Goal: Obtain resource: Download file/media

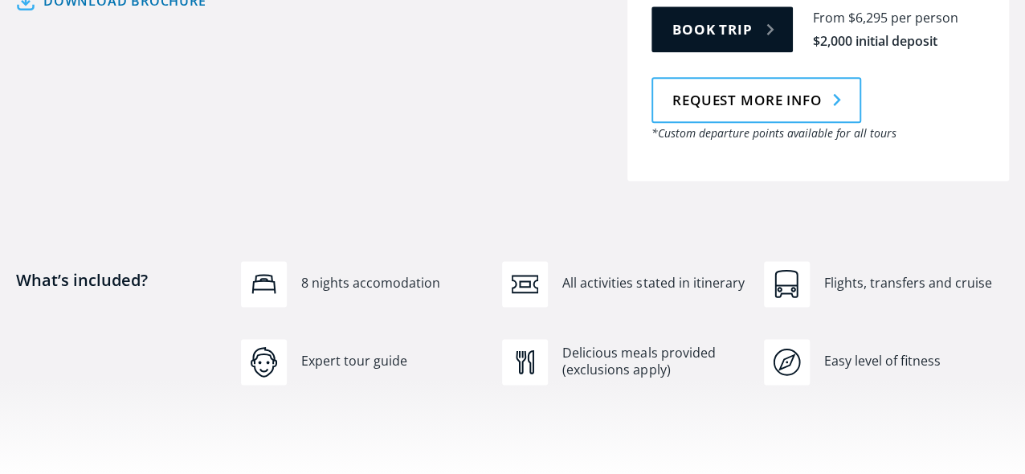
scroll to position [964, 0]
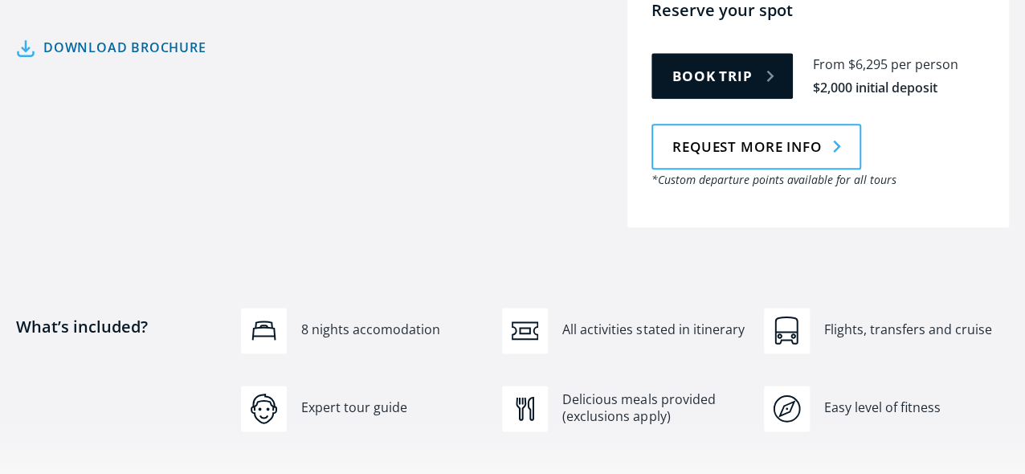
click at [93, 59] on link "Download brochure" at bounding box center [111, 47] width 190 height 23
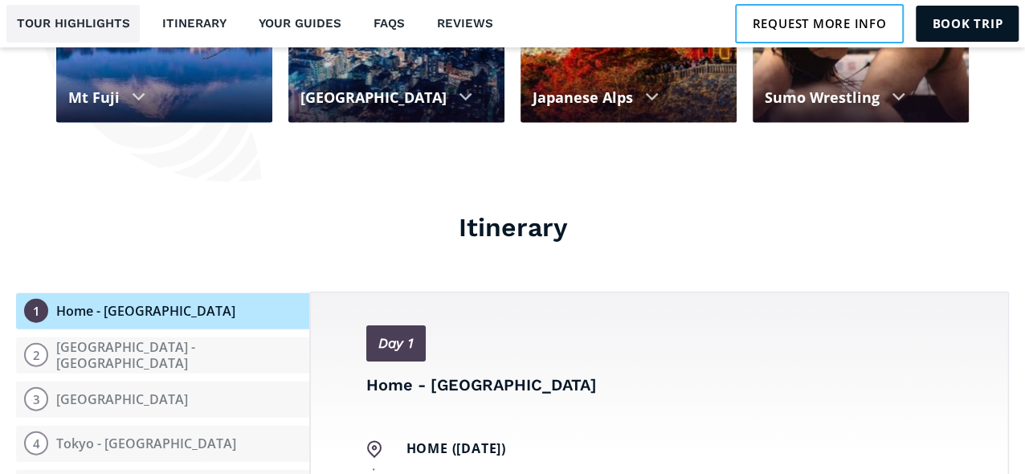
scroll to position [1687, 0]
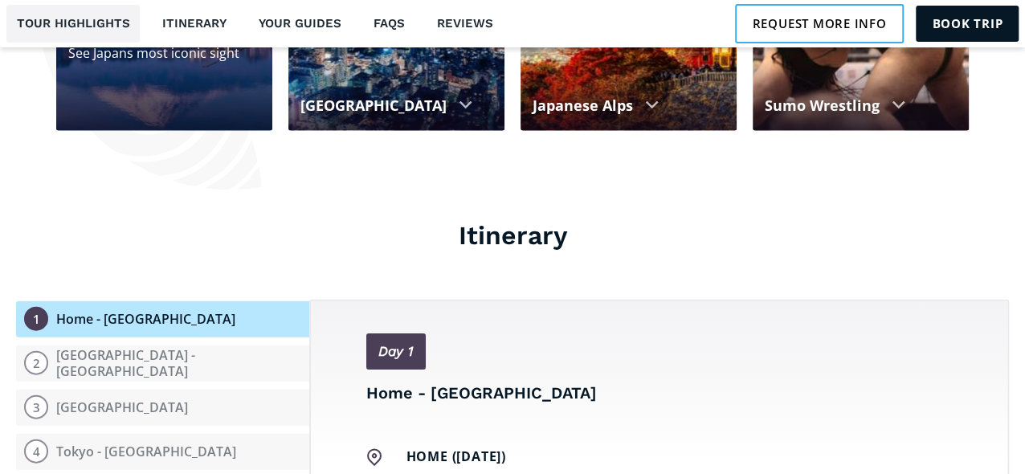
click at [178, 62] on div "See Japans most iconic sight" at bounding box center [164, 53] width 192 height 18
click at [145, 25] on div at bounding box center [139, 21] width 14 height 8
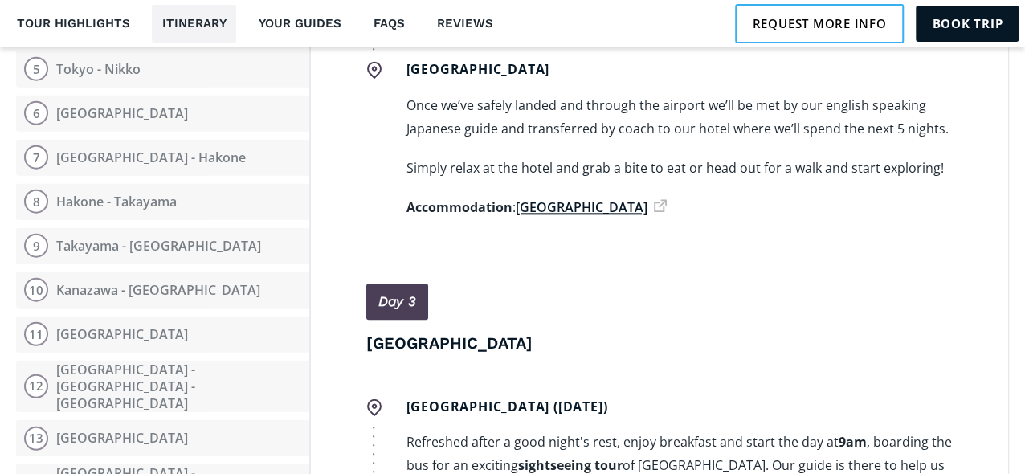
scroll to position [2088, 0]
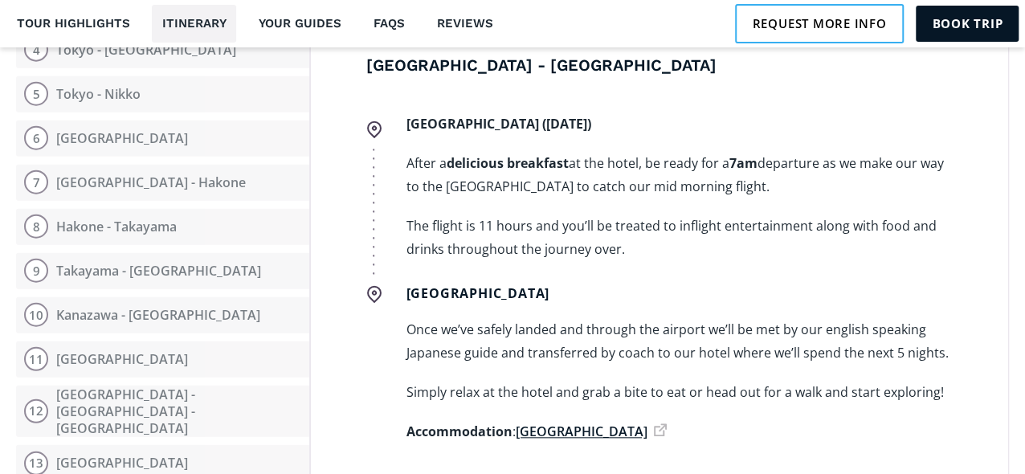
scroll to position [562, 0]
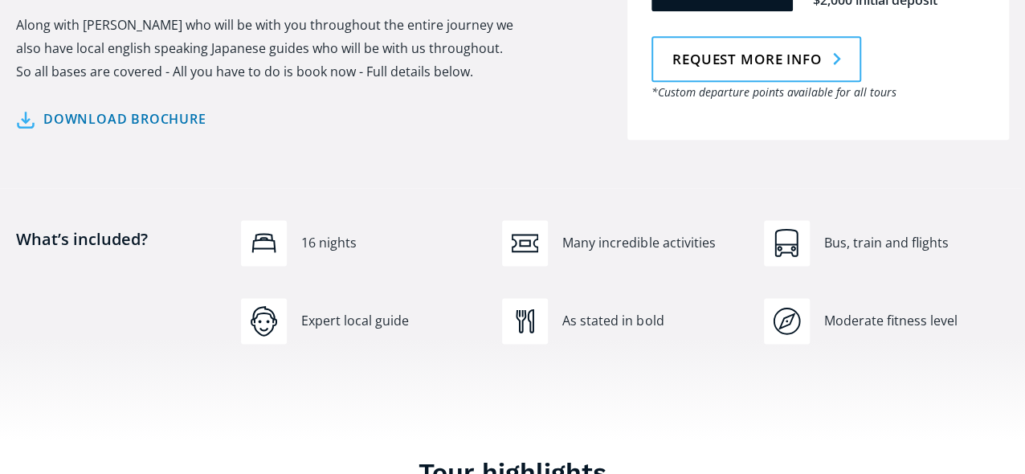
scroll to position [1044, 0]
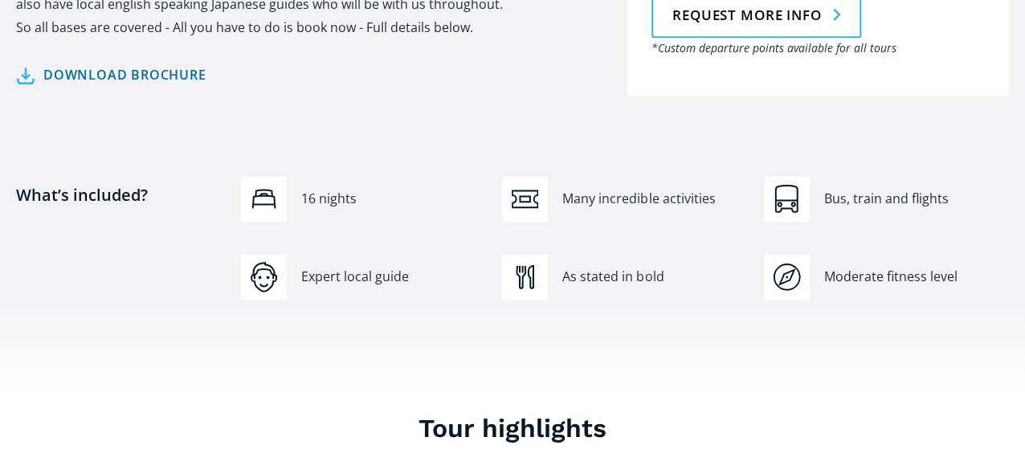
click at [115, 87] on link "Download brochure" at bounding box center [111, 74] width 190 height 23
